Goal: Task Accomplishment & Management: Use online tool/utility

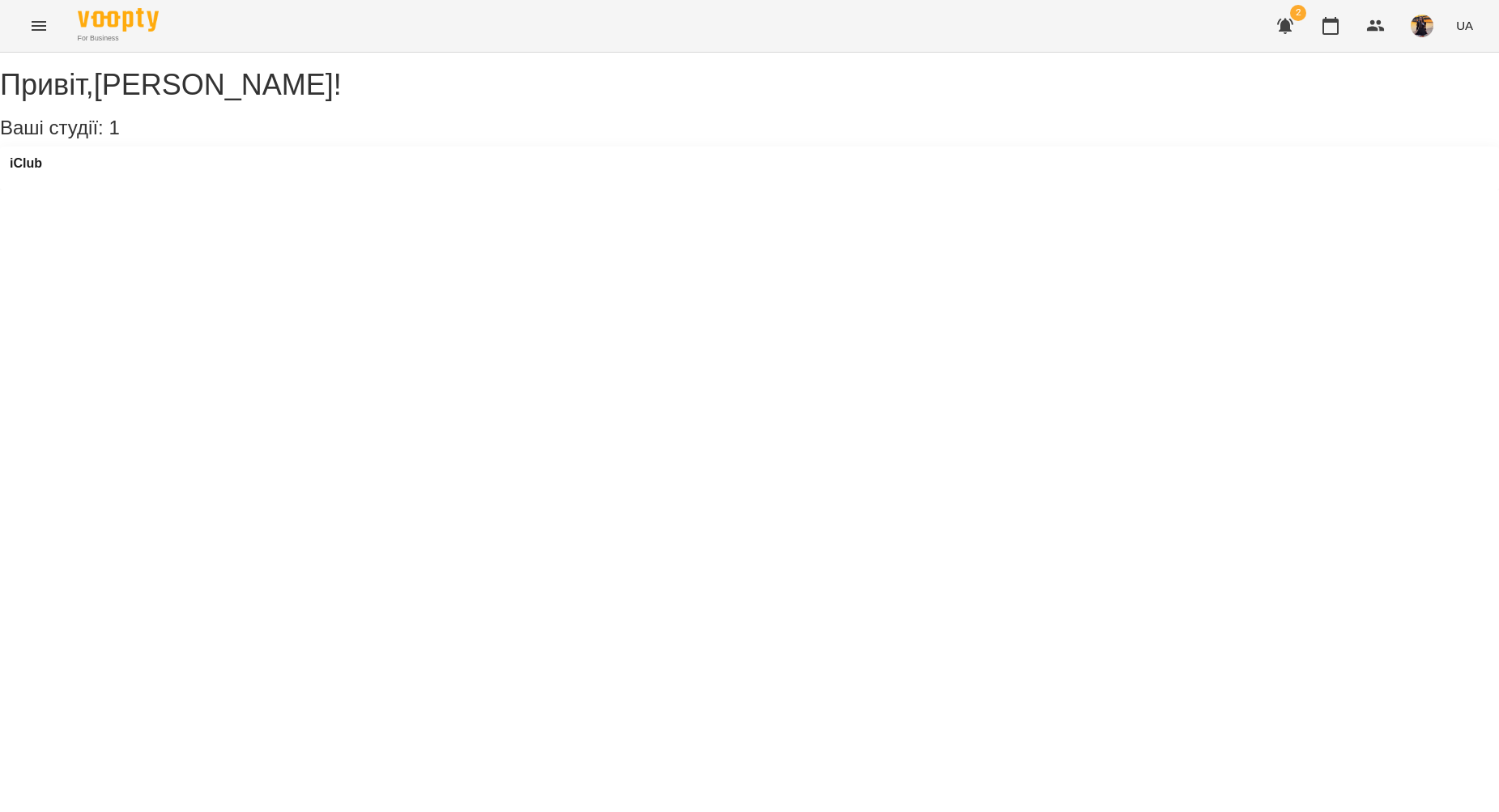
click at [42, 20] on icon "Menu" at bounding box center [39, 26] width 20 height 20
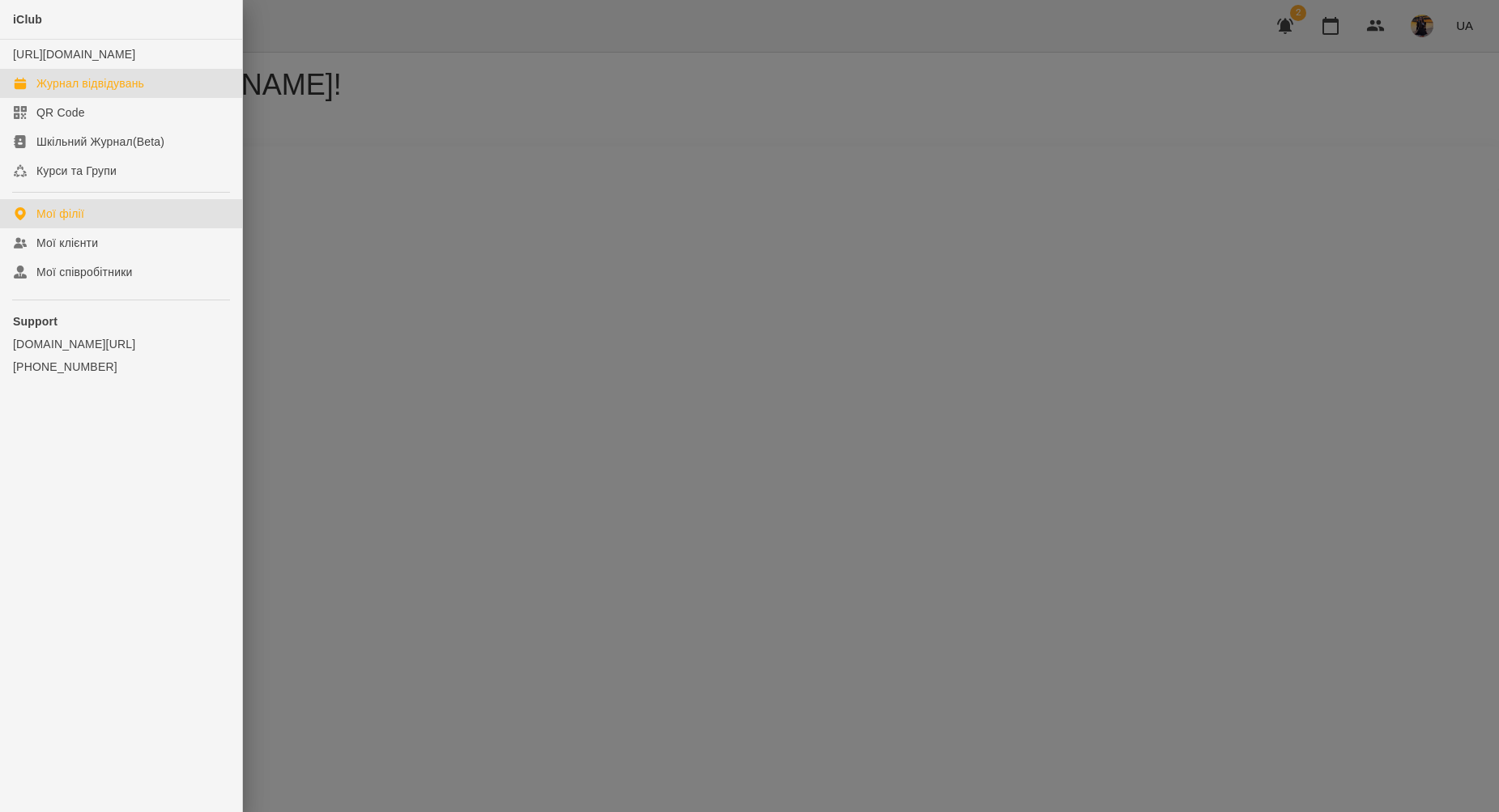
click at [90, 91] on div "Журнал відвідувань" at bounding box center [90, 84] width 107 height 16
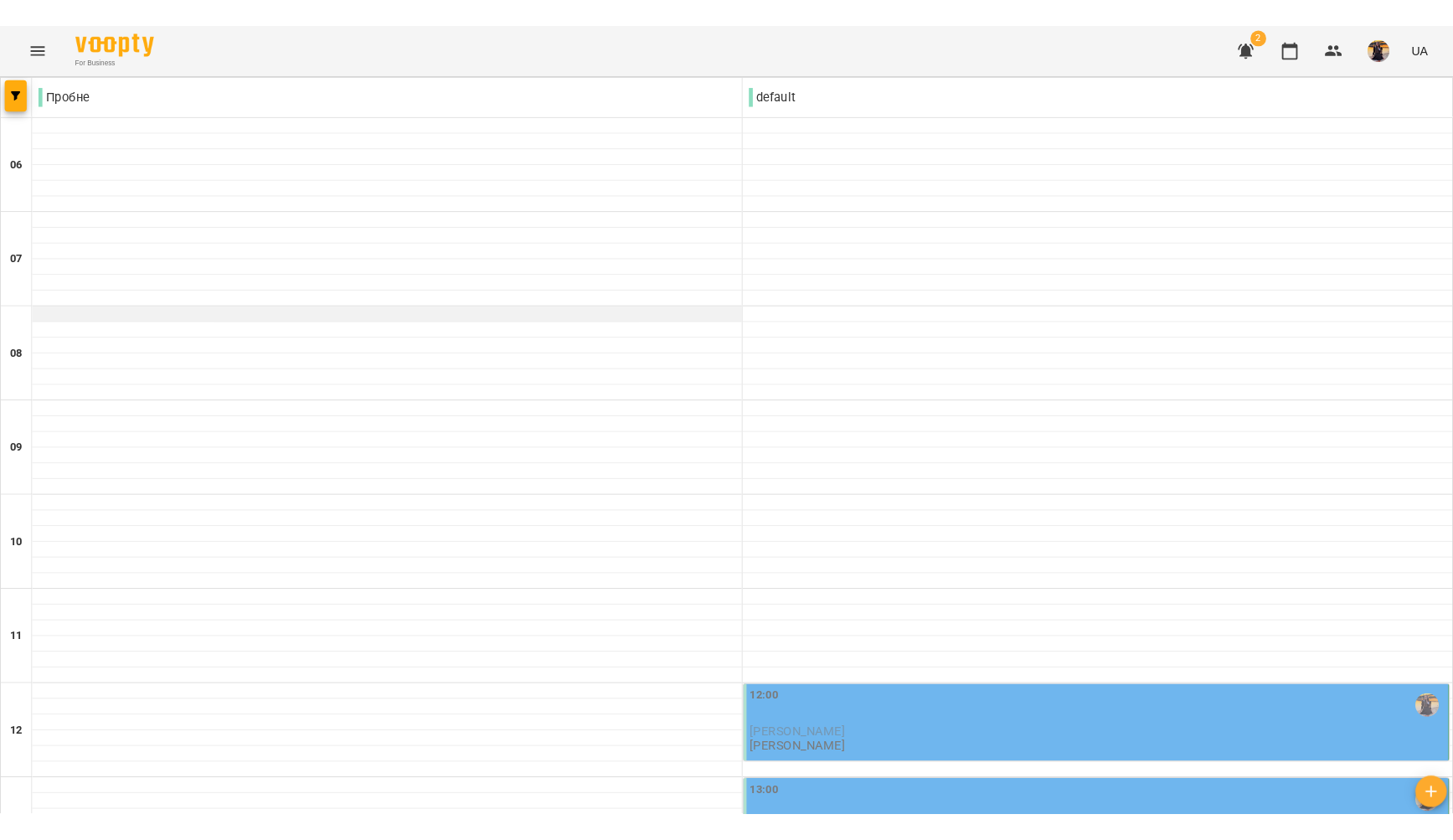
scroll to position [247, 0]
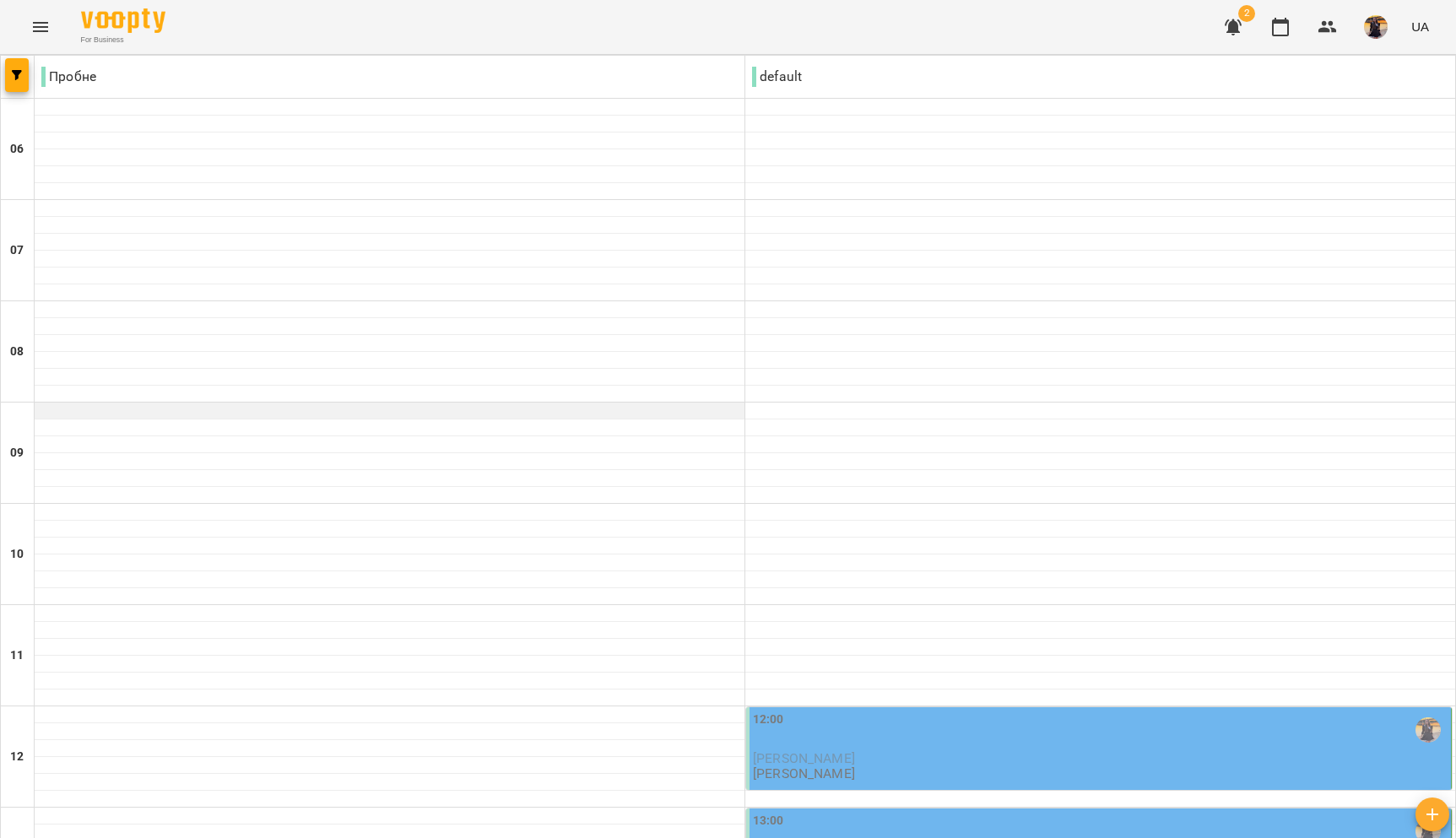
scroll to position [355, 0]
click at [934, 711] on div "12:00" at bounding box center [1100, 730] width 695 height 39
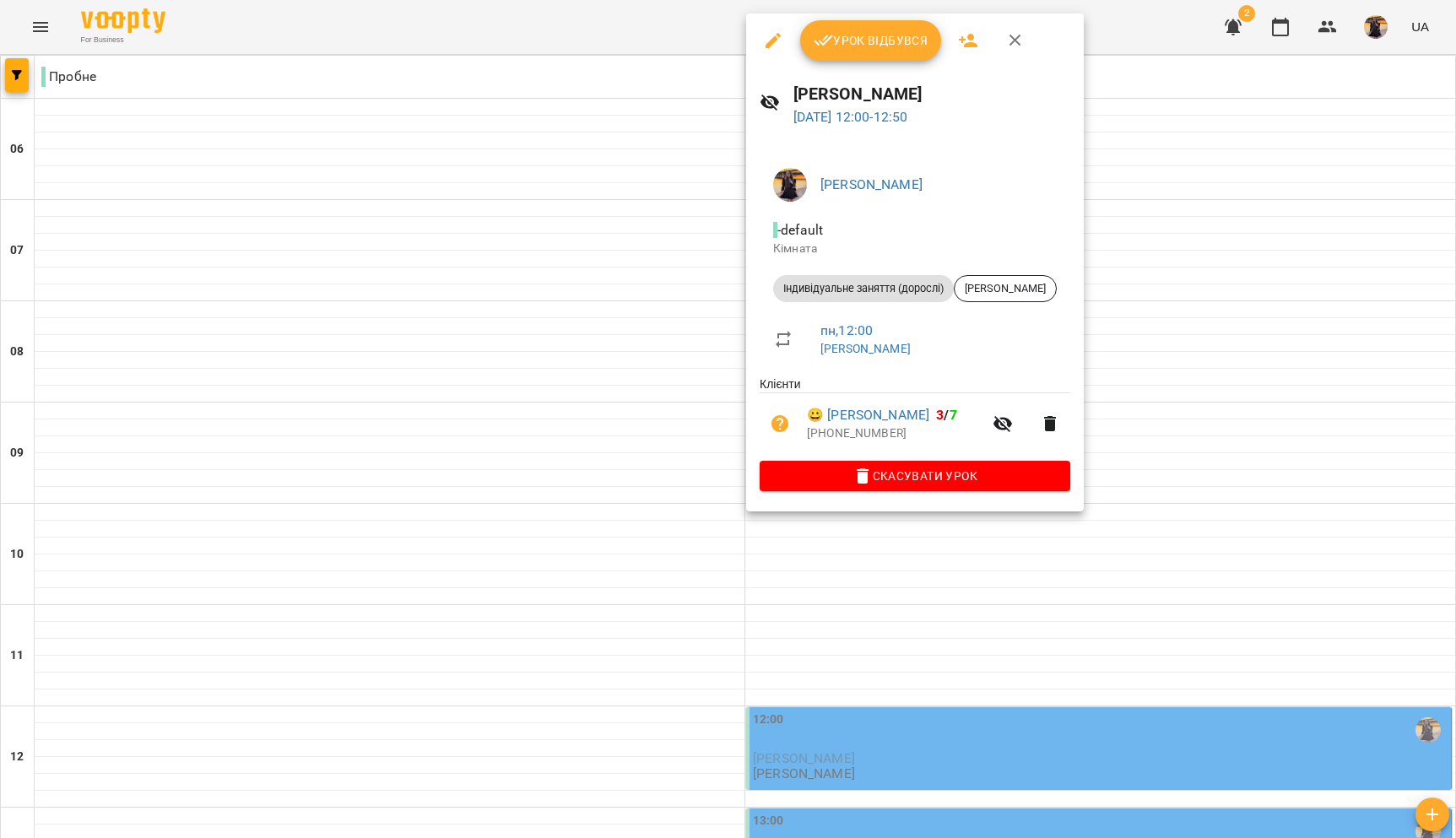
click at [878, 39] on span "Урок відбувся" at bounding box center [871, 41] width 115 height 20
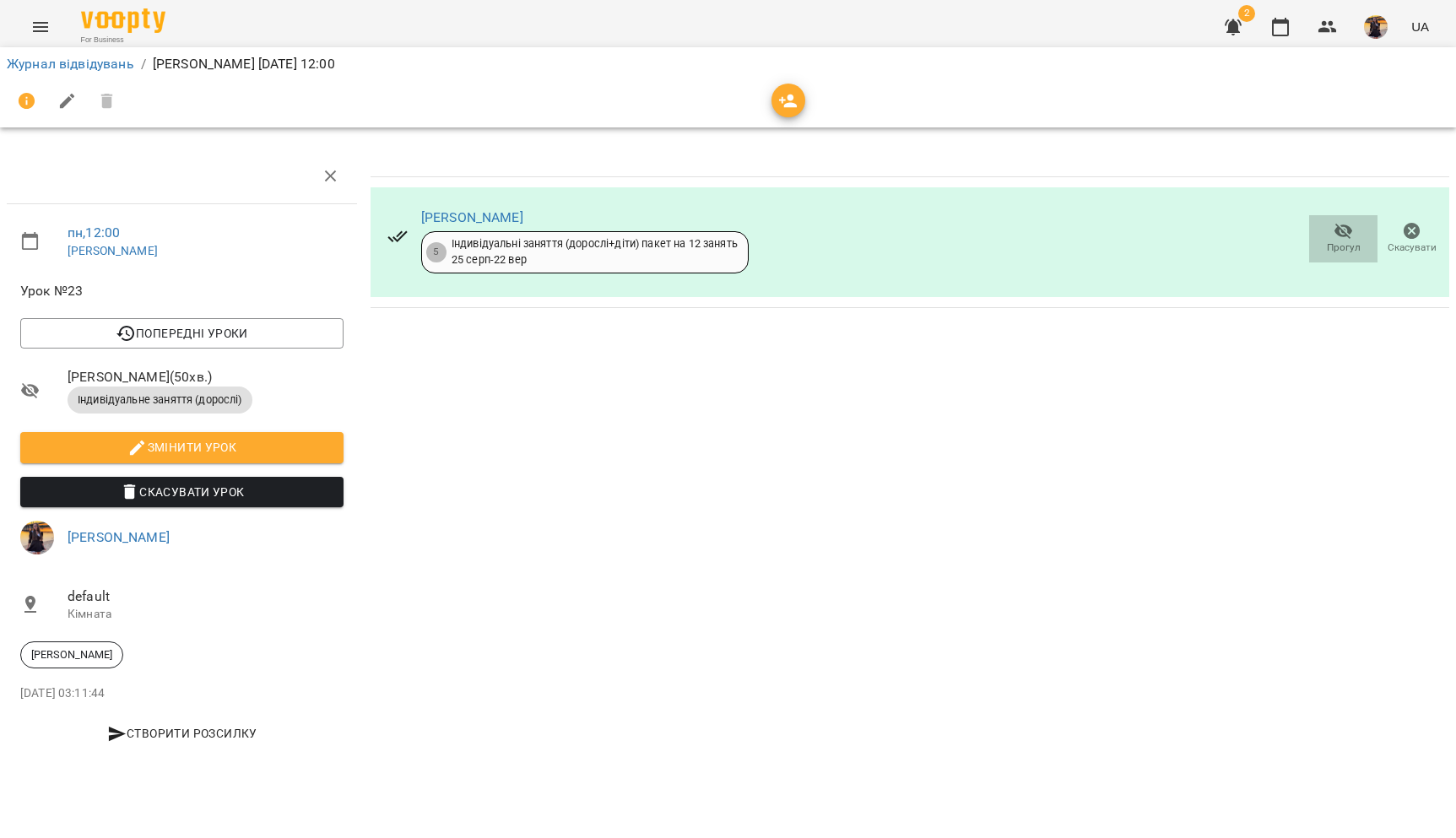
click at [1333, 236] on span "Прогул" at bounding box center [1343, 238] width 48 height 34
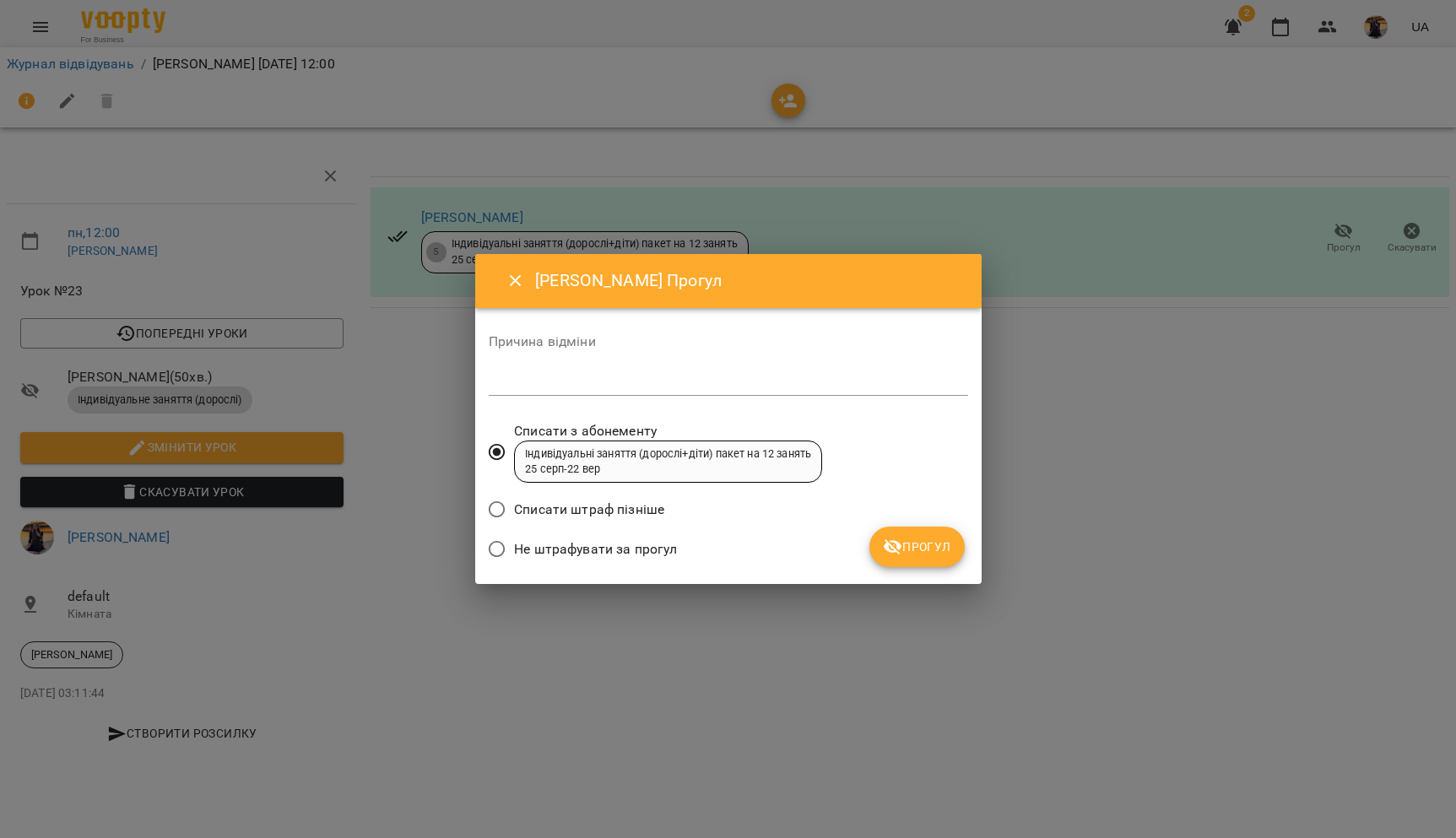
click at [905, 545] on span "Прогул" at bounding box center [917, 547] width 69 height 20
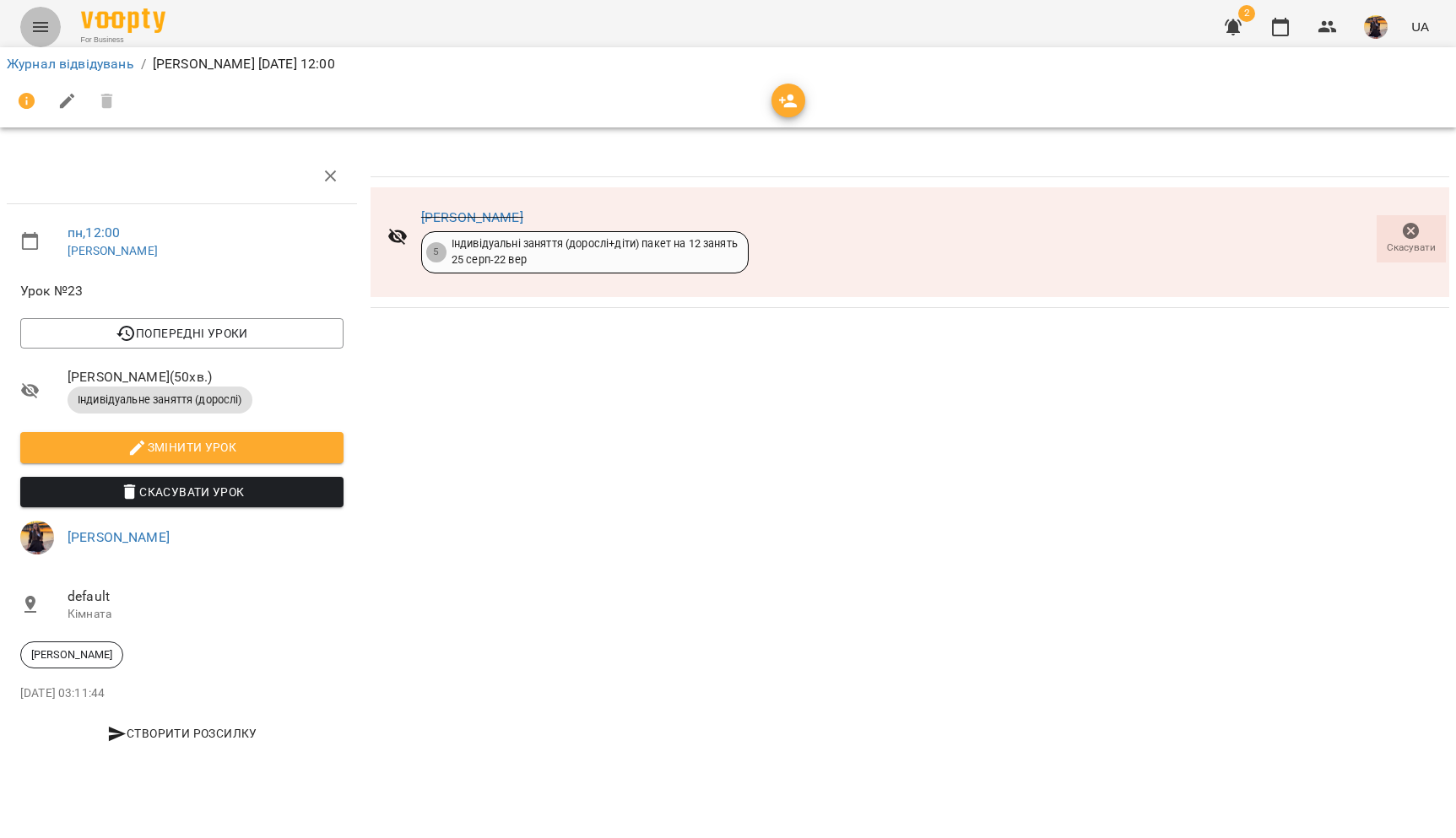
click at [35, 28] on icon "Menu" at bounding box center [41, 27] width 20 height 20
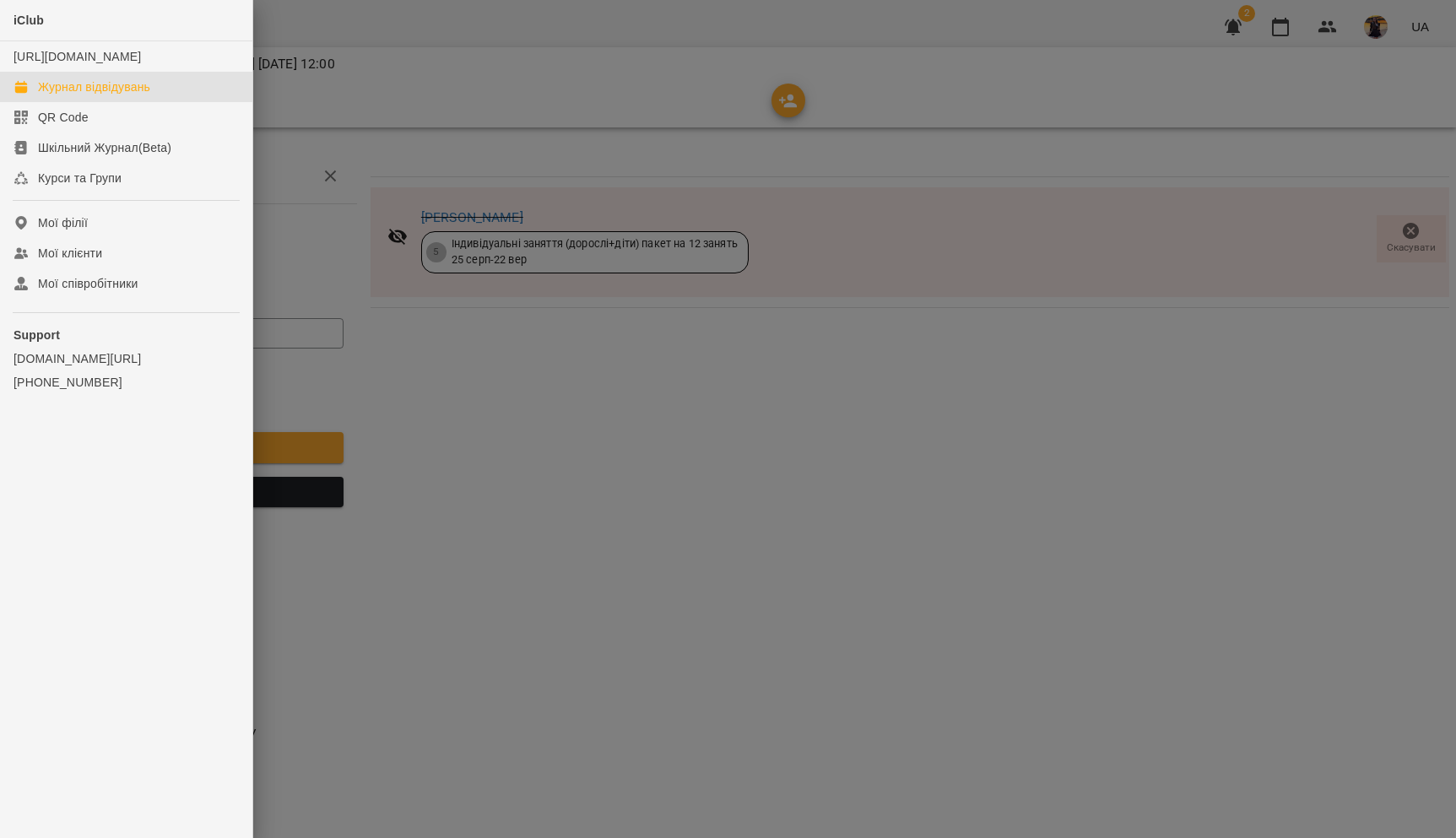
click at [89, 95] on div "Журнал відвідувань" at bounding box center [94, 87] width 112 height 17
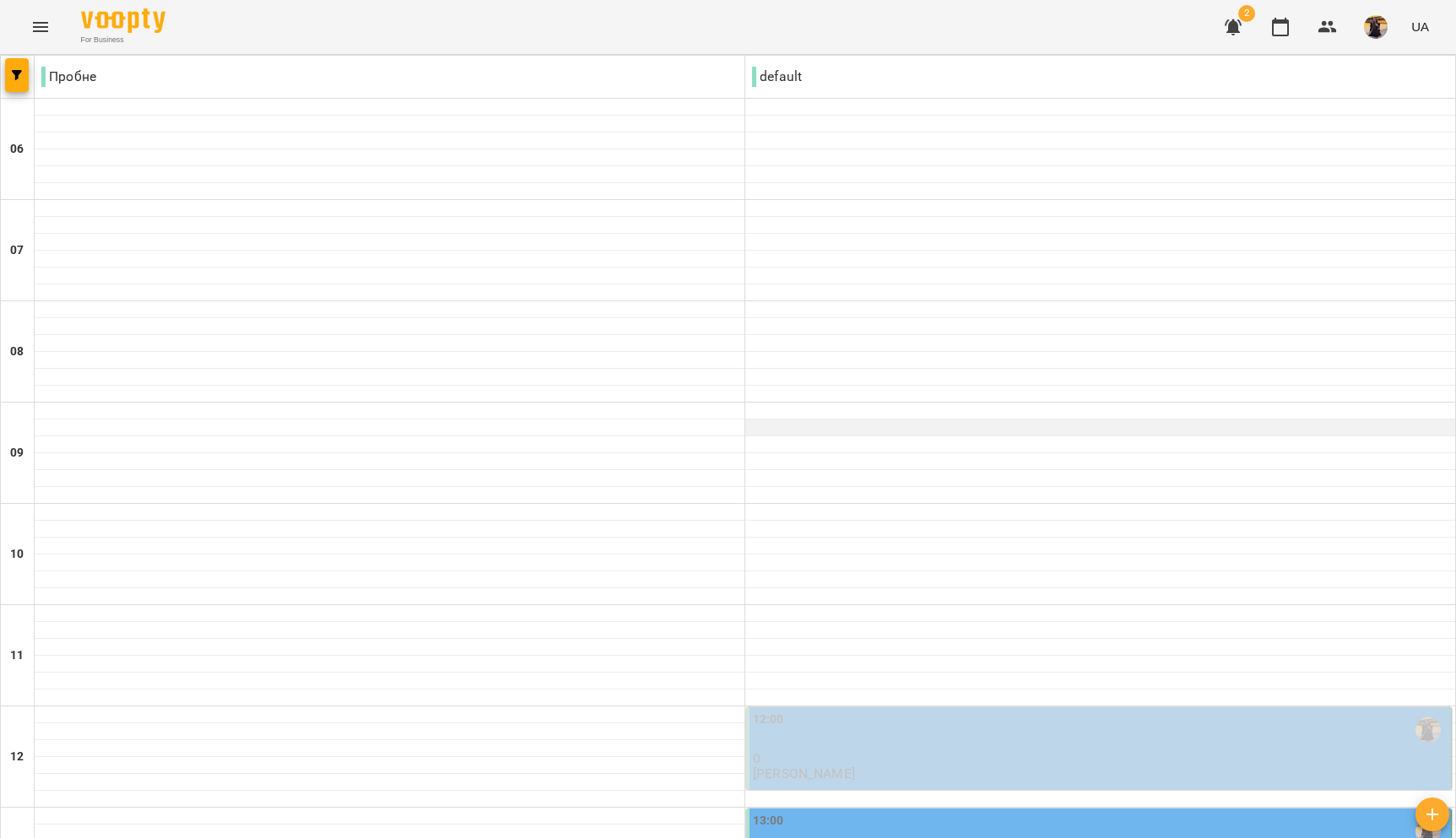
scroll to position [458, 0]
